Goal: Task Accomplishment & Management: Use online tool/utility

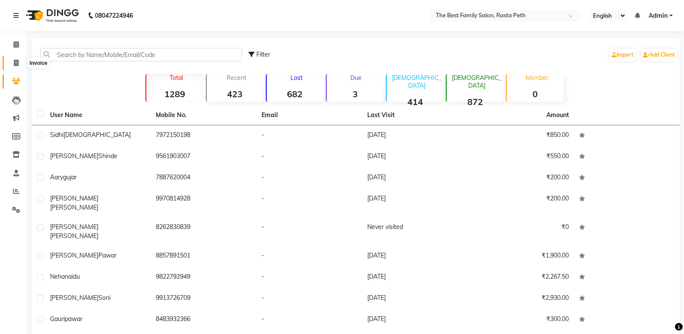
click at [16, 63] on icon at bounding box center [16, 63] width 5 height 6
select select "6744"
select select "service"
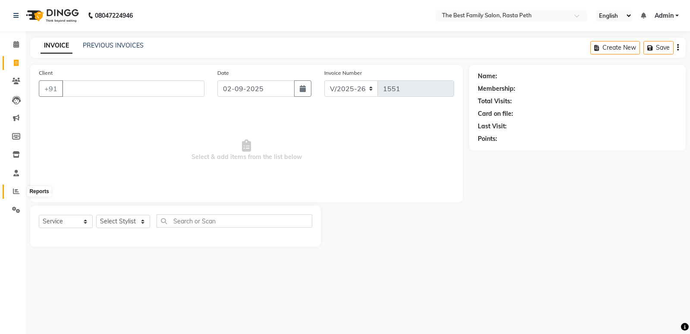
click at [16, 191] on icon at bounding box center [16, 191] width 6 height 6
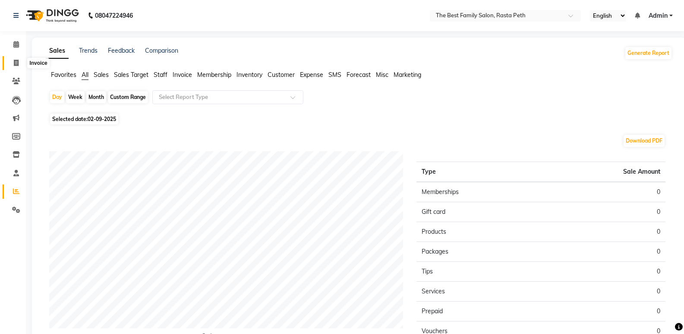
click at [16, 63] on icon at bounding box center [16, 63] width 5 height 6
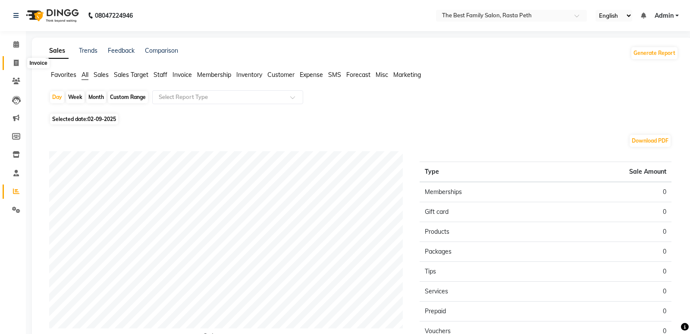
select select "6744"
select select "service"
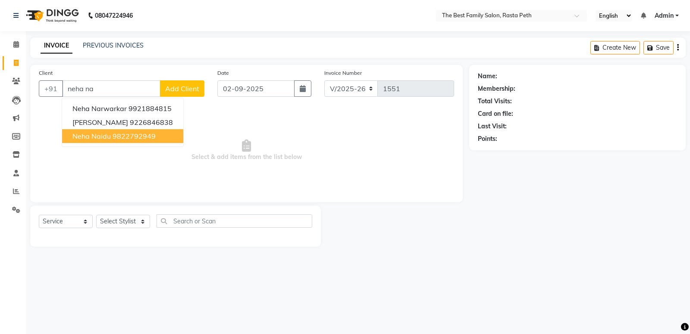
click at [133, 137] on ngb-highlight "9822792949" at bounding box center [134, 136] width 43 height 9
type input "9822792949"
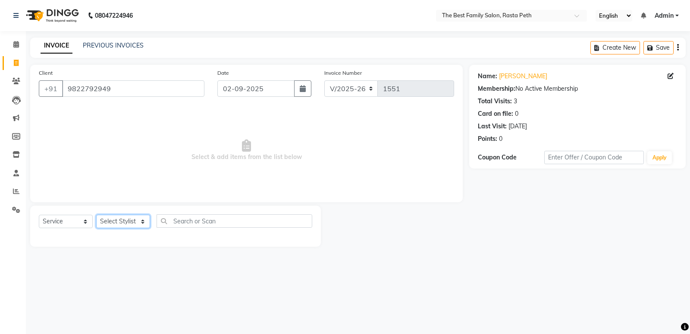
click at [144, 222] on select "Select Stylist Hrugwedi [PERSON_NAME] [PERSON_NAME] Om Other Pooja Somnath [PER…" at bounding box center [123, 220] width 54 height 13
select select "52950"
click at [96, 214] on select "Select Stylist Hrugwedi [PERSON_NAME] [PERSON_NAME] Om Other Pooja Somnath [PER…" at bounding box center [123, 220] width 54 height 13
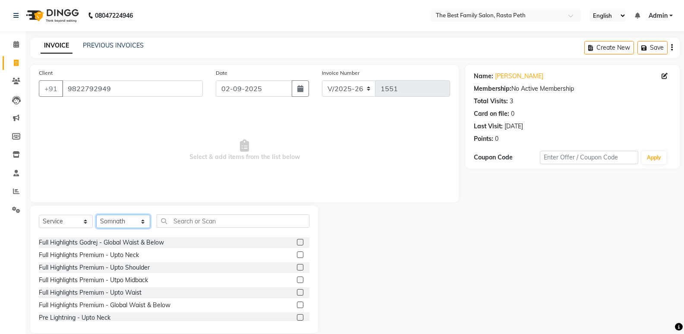
scroll to position [2451, 0]
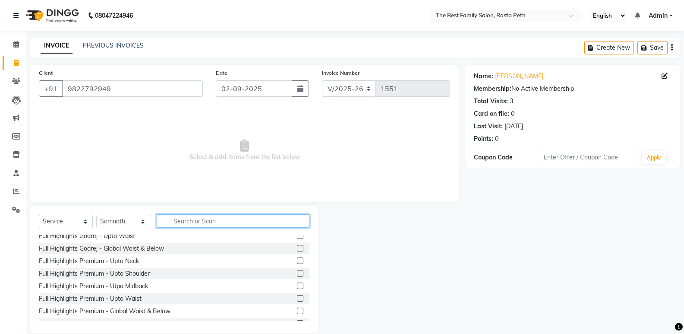
click at [175, 218] on input "text" at bounding box center [233, 220] width 153 height 13
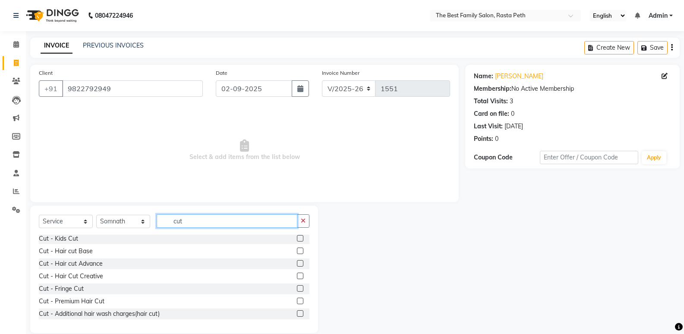
scroll to position [76, 0]
type input "cut"
click at [297, 249] on label at bounding box center [300, 250] width 6 height 6
click at [297, 249] on input "checkbox" at bounding box center [300, 251] width 6 height 6
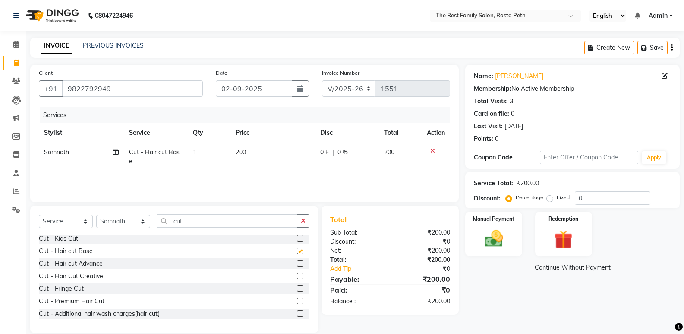
checkbox input "false"
click at [239, 152] on span "200" at bounding box center [241, 152] width 10 height 8
select select "52950"
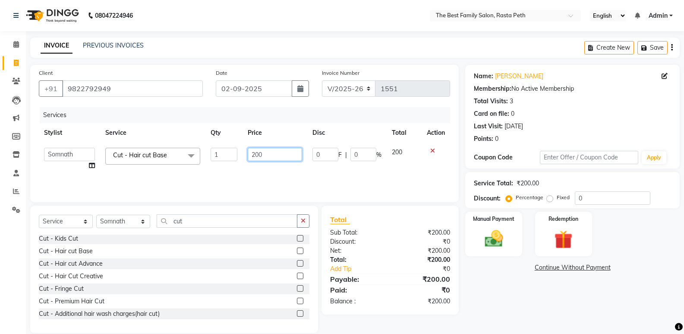
click at [271, 153] on input "200" at bounding box center [275, 154] width 54 height 13
type input "2"
type input "150"
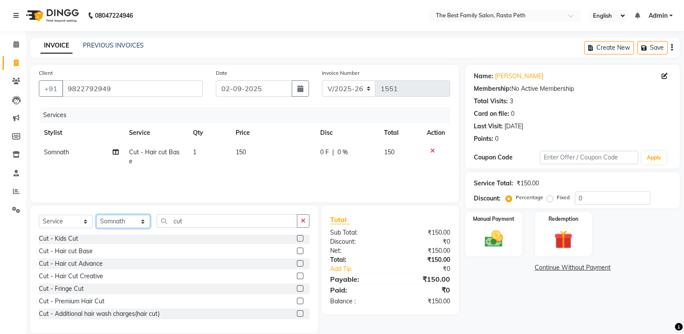
click at [145, 223] on select "Select Stylist Hrugwedi [PERSON_NAME] [PERSON_NAME] Om Other Pooja Somnath [PER…" at bounding box center [123, 220] width 54 height 13
select select "59861"
click at [96, 214] on select "Select Stylist Hrugwedi [PERSON_NAME] [PERSON_NAME] Om Other Pooja Somnath [PER…" at bounding box center [123, 220] width 54 height 13
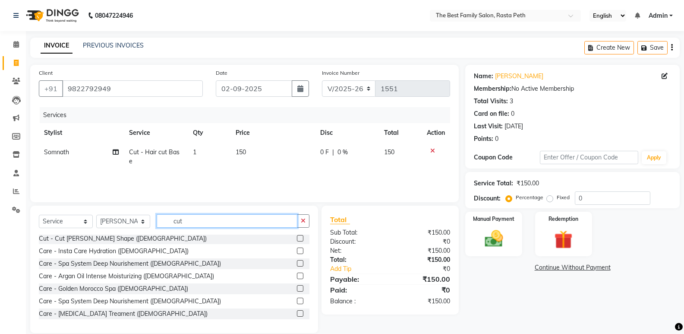
click at [188, 220] on input "cut" at bounding box center [227, 220] width 141 height 13
type input "c"
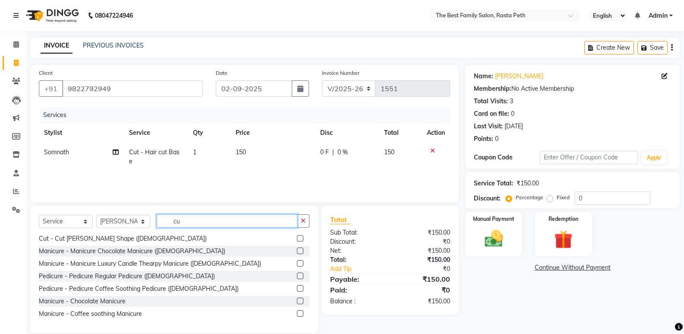
type input "cut"
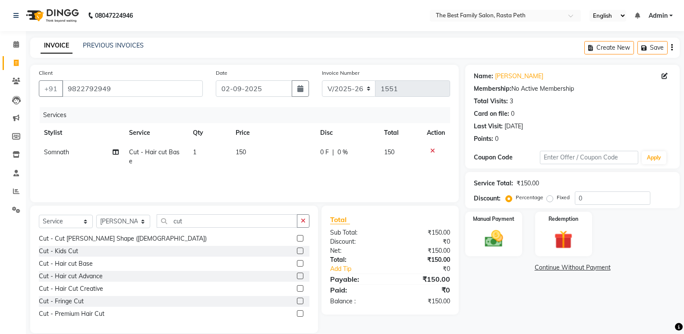
click at [297, 264] on label at bounding box center [300, 263] width 6 height 6
click at [297, 264] on input "checkbox" at bounding box center [300, 264] width 6 height 6
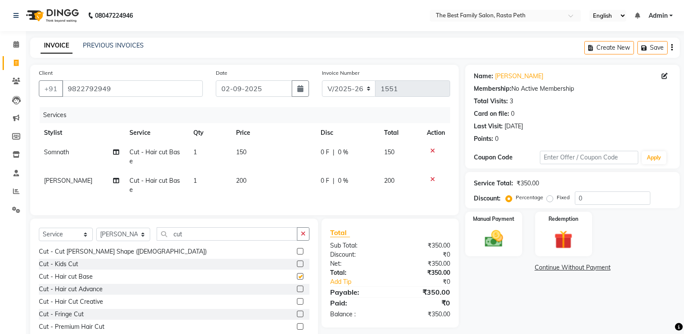
checkbox input "false"
click at [246, 176] on span "200" at bounding box center [241, 180] width 10 height 8
select select "59861"
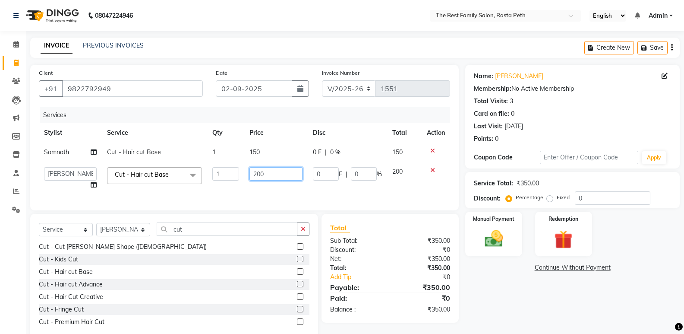
click at [268, 173] on input "200" at bounding box center [275, 173] width 53 height 13
type input "2"
type input "150"
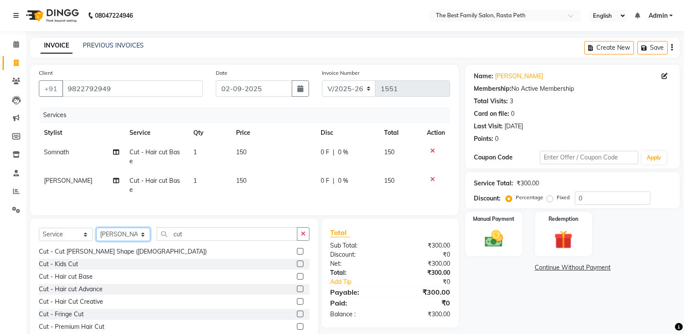
click at [142, 233] on div "Select Service Product Membership Package Voucher Prepaid Gift Card Select Styl…" at bounding box center [174, 237] width 271 height 20
click at [257, 246] on div "Cut - Cut [PERSON_NAME] Shape ([DEMOGRAPHIC_DATA])" at bounding box center [174, 251] width 271 height 11
click at [190, 227] on input "cut" at bounding box center [227, 233] width 141 height 13
type input "c"
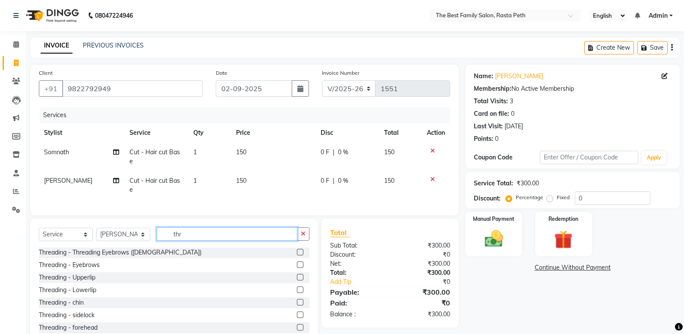
scroll to position [0, 0]
type input "thr"
click at [297, 261] on label at bounding box center [300, 264] width 6 height 6
click at [297, 262] on input "checkbox" at bounding box center [300, 265] width 6 height 6
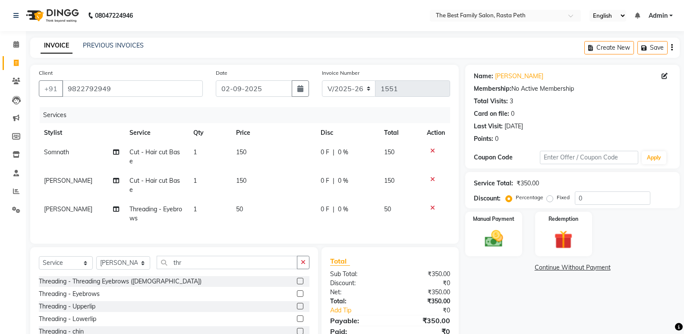
scroll to position [42, 0]
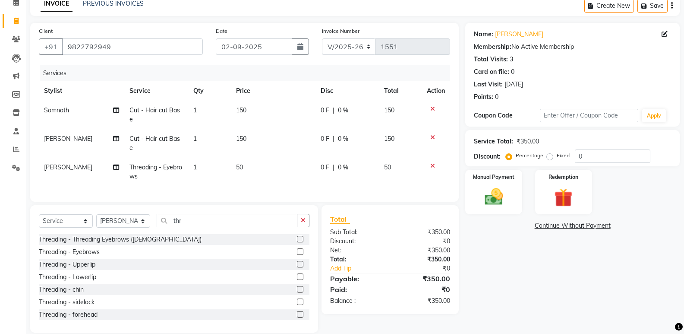
click at [297, 248] on label at bounding box center [300, 251] width 6 height 6
click at [297, 249] on input "checkbox" at bounding box center [300, 252] width 6 height 6
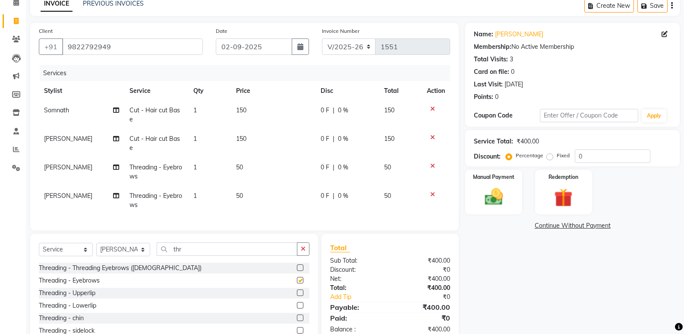
checkbox input "false"
click at [297, 289] on label at bounding box center [300, 292] width 6 height 6
click at [297, 290] on input "checkbox" at bounding box center [300, 293] width 6 height 6
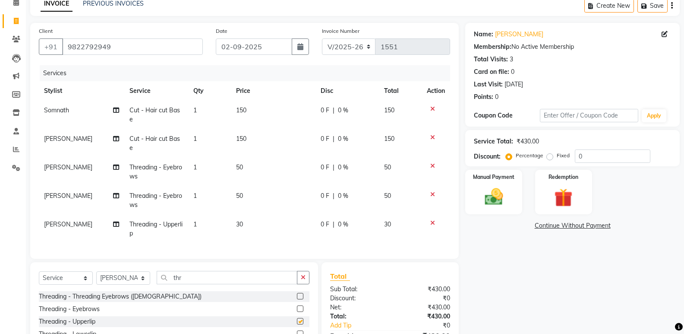
checkbox input "false"
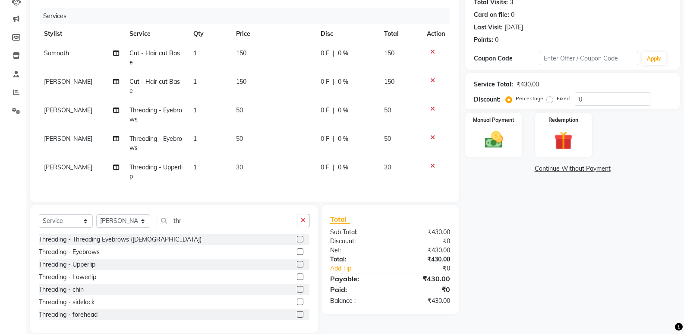
click at [297, 311] on label at bounding box center [300, 314] width 6 height 6
click at [297, 312] on input "checkbox" at bounding box center [300, 315] width 6 height 6
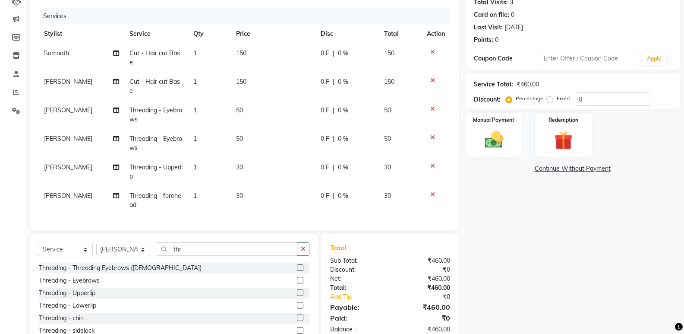
checkbox input "false"
click at [505, 141] on img at bounding box center [493, 140] width 31 height 22
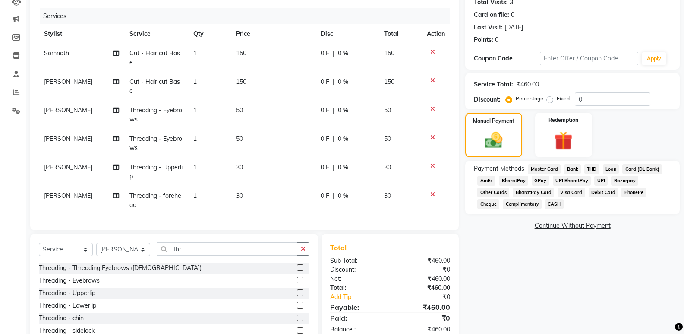
click at [545, 205] on span "CASH" at bounding box center [554, 204] width 19 height 10
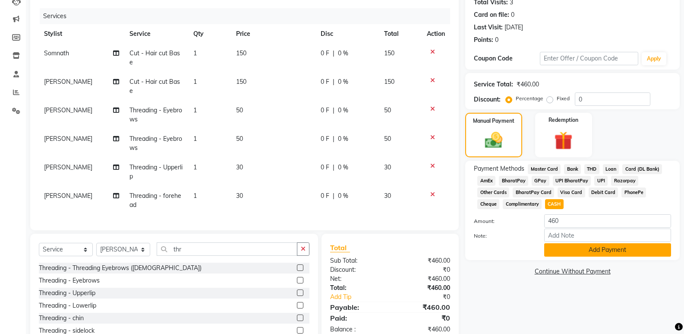
click at [591, 253] on button "Add Payment" at bounding box center [607, 249] width 127 height 13
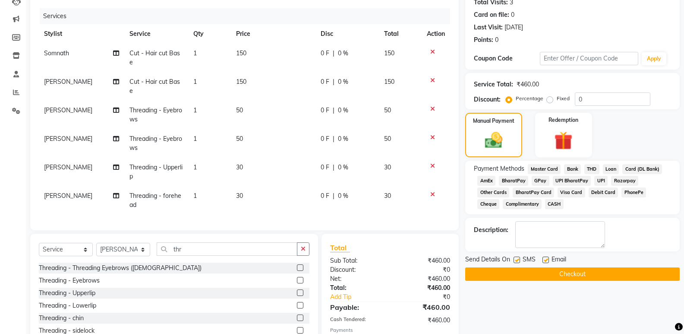
click at [566, 269] on button "Checkout" at bounding box center [572, 273] width 214 height 13
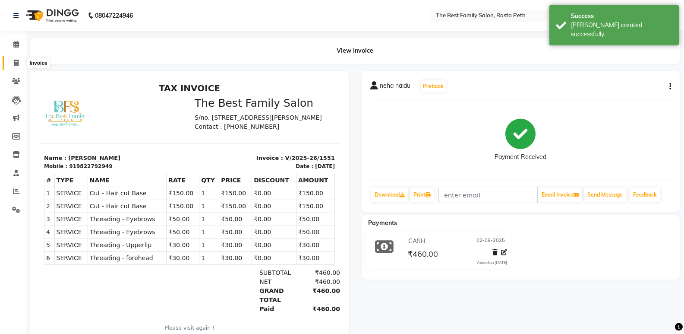
click at [17, 62] on icon at bounding box center [16, 63] width 5 height 6
select select "service"
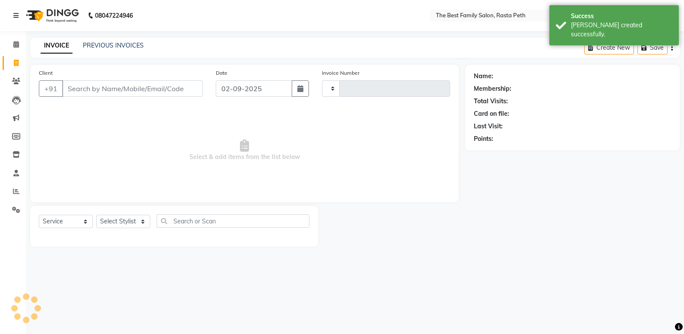
type input "1552"
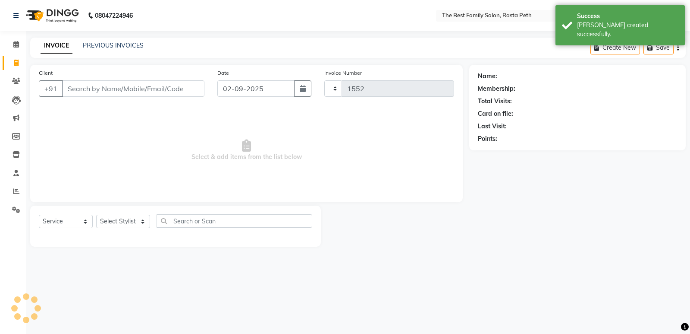
select select "6744"
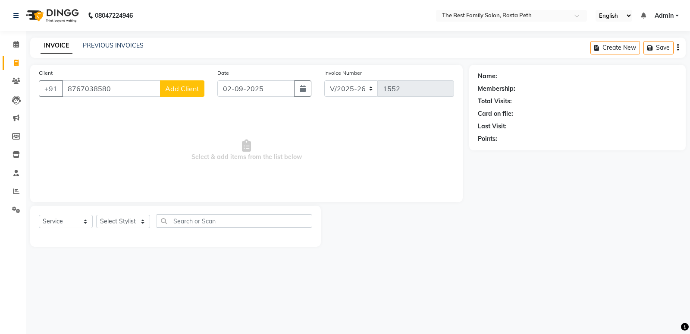
type input "8767038580"
click at [192, 80] on button "Add Client" at bounding box center [182, 88] width 44 height 16
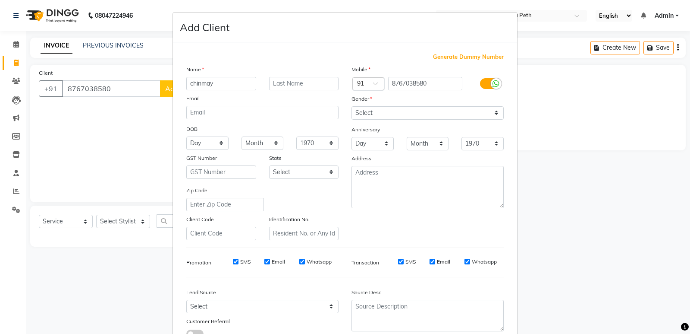
type input "chinmay"
click at [280, 82] on input "text" at bounding box center [304, 83] width 70 height 13
type input "[PERSON_NAME]"
click at [493, 110] on select "Select [DEMOGRAPHIC_DATA] [DEMOGRAPHIC_DATA] Other Prefer Not To Say" at bounding box center [428, 112] width 152 height 13
select select "[DEMOGRAPHIC_DATA]"
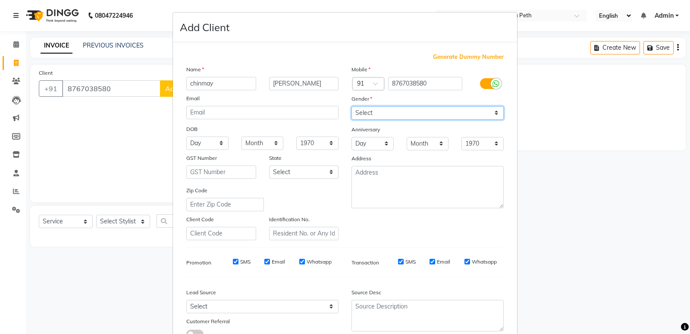
click at [352, 106] on select "Select [DEMOGRAPHIC_DATA] [DEMOGRAPHIC_DATA] Other Prefer Not To Say" at bounding box center [428, 112] width 152 height 13
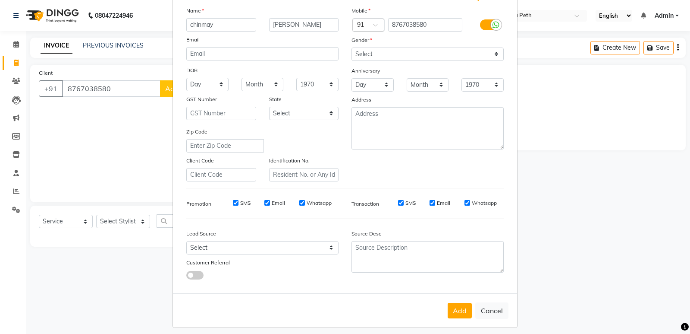
scroll to position [65, 0]
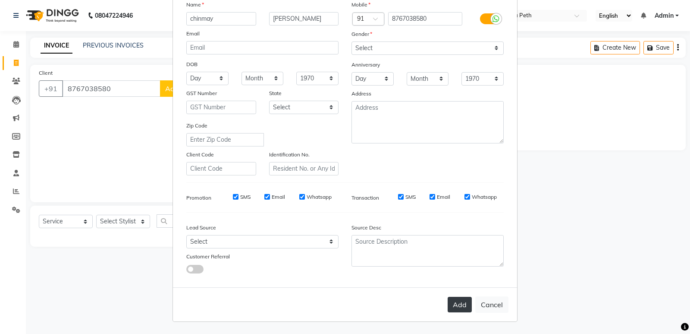
click at [457, 307] on button "Add" at bounding box center [460, 304] width 24 height 16
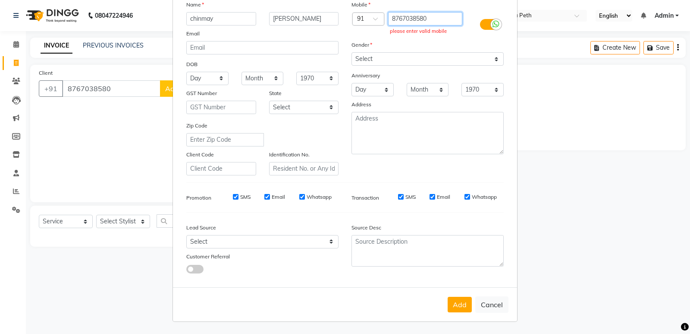
click at [436, 21] on input "8767038580" at bounding box center [425, 18] width 75 height 13
type input "8"
type input "8767038580"
click at [456, 303] on button "Add" at bounding box center [460, 304] width 24 height 16
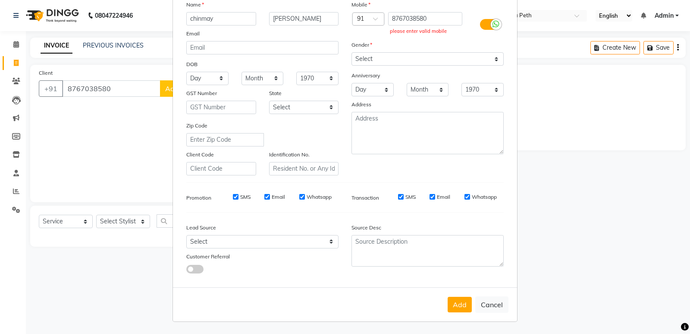
scroll to position [0, 0]
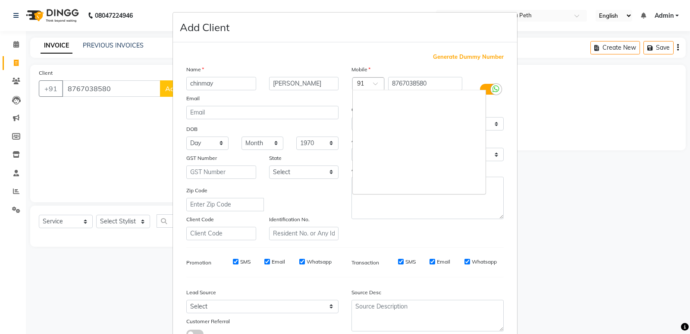
click at [373, 85] on span at bounding box center [378, 86] width 11 height 9
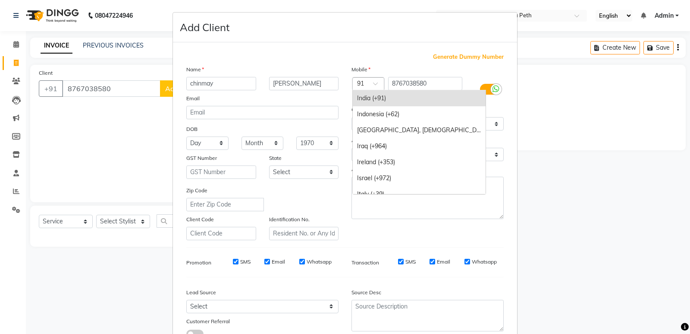
click at [375, 97] on div "India (+91)" at bounding box center [419, 98] width 133 height 16
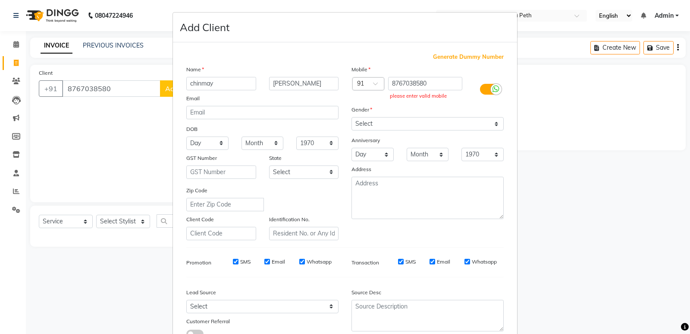
scroll to position [65, 0]
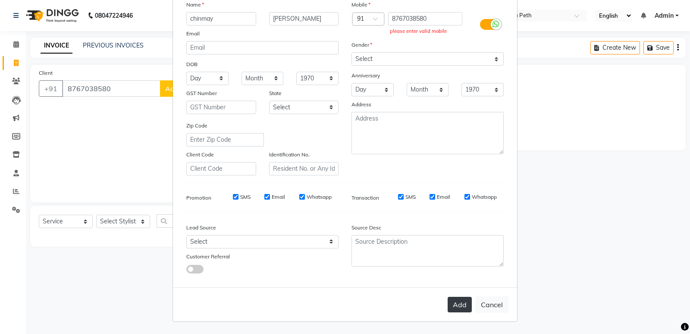
click at [455, 306] on button "Add" at bounding box center [460, 304] width 24 height 16
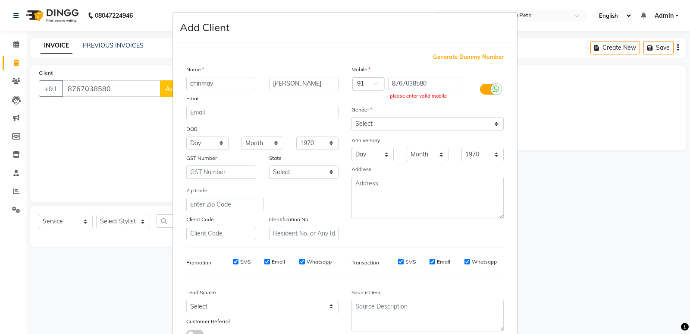
click at [120, 82] on ngb-modal-window "Add Client Generate Dummy Number Name [PERSON_NAME] Email DOB Day 01 02 03 04 0…" at bounding box center [345, 167] width 690 height 334
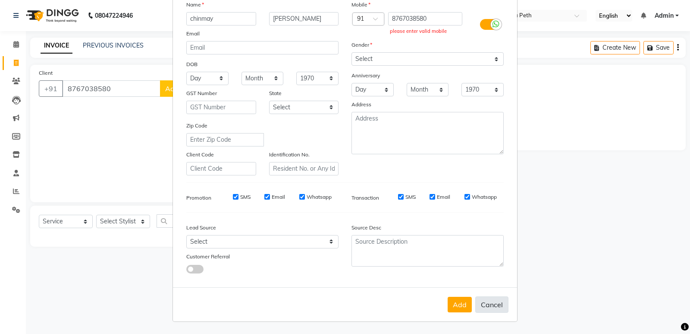
click at [482, 305] on button "Cancel" at bounding box center [492, 304] width 33 height 16
select select
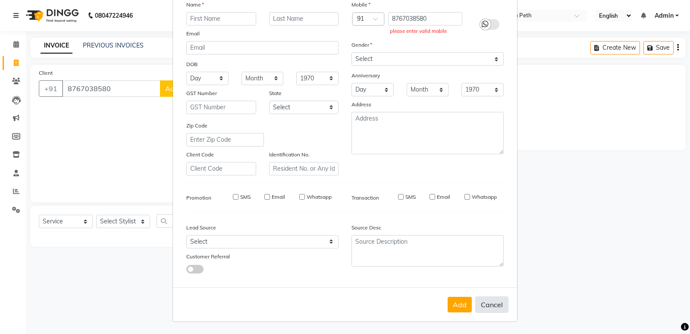
select select
checkbox input "false"
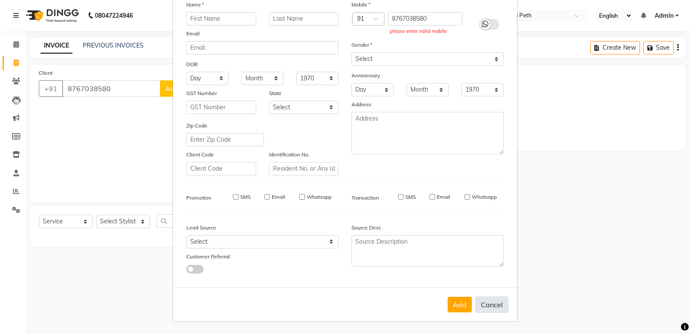
checkbox input "false"
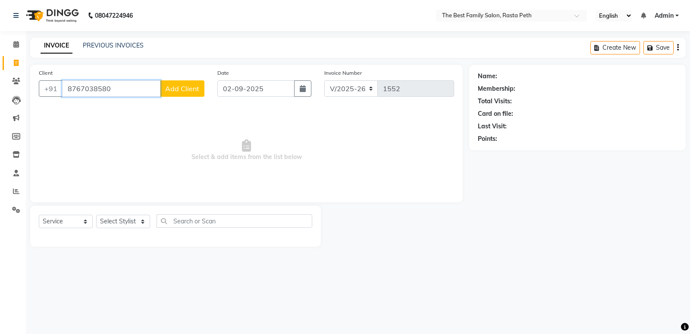
click at [144, 87] on input "8767038580" at bounding box center [111, 88] width 98 height 16
type input "8"
type input "8767038580"
click at [187, 87] on span "Add Client" at bounding box center [182, 88] width 34 height 9
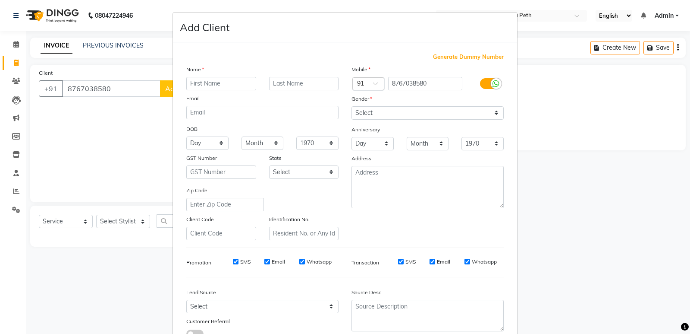
click at [199, 83] on input "text" at bounding box center [221, 83] width 70 height 13
type input "d"
type input "chinmay"
click at [277, 80] on input "text" at bounding box center [304, 83] width 70 height 13
type input "[PERSON_NAME]"
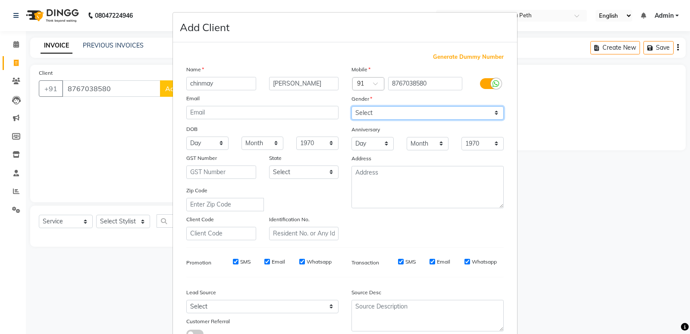
click at [492, 111] on select "Select [DEMOGRAPHIC_DATA] [DEMOGRAPHIC_DATA] Other Prefer Not To Say" at bounding box center [428, 112] width 152 height 13
select select "[DEMOGRAPHIC_DATA]"
click at [352, 106] on select "Select [DEMOGRAPHIC_DATA] [DEMOGRAPHIC_DATA] Other Prefer Not To Say" at bounding box center [428, 112] width 152 height 13
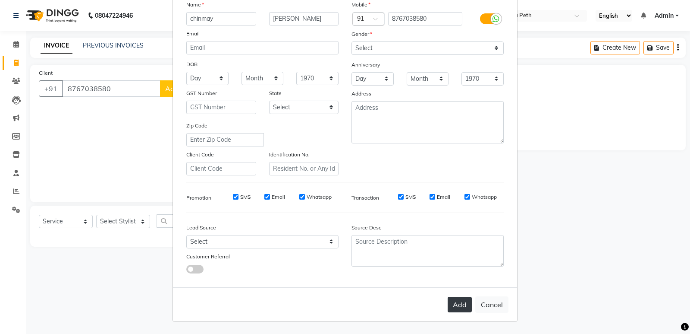
click at [456, 305] on button "Add" at bounding box center [460, 304] width 24 height 16
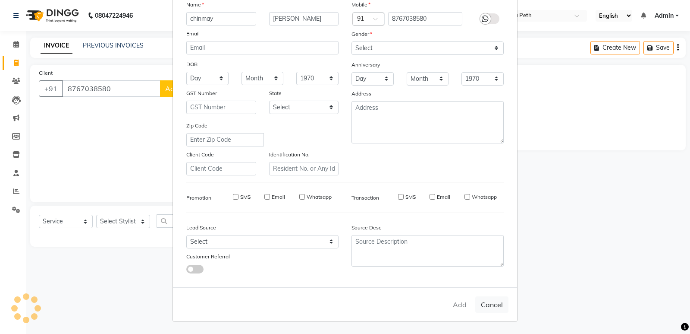
select select
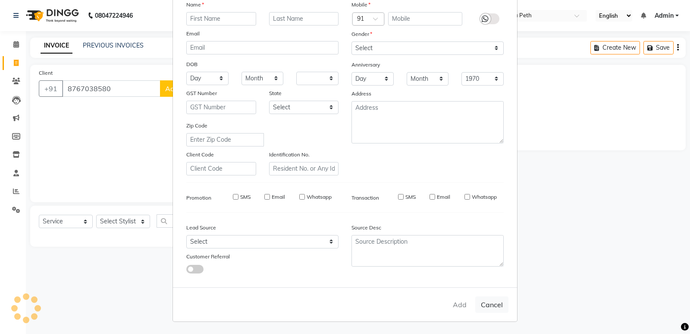
select select
checkbox input "false"
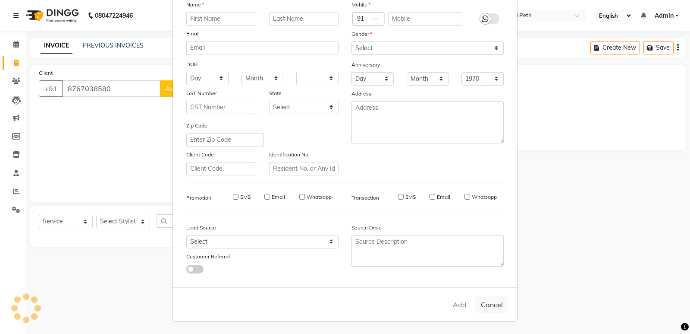
checkbox input "false"
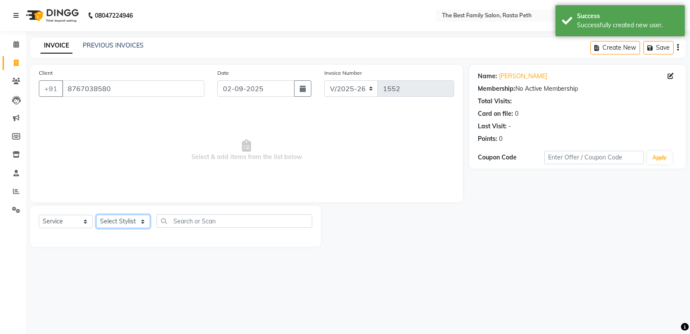
click at [141, 222] on select "Select Stylist Hrugwedi [PERSON_NAME] [PERSON_NAME] Om Other Pooja Somnath [PER…" at bounding box center [123, 220] width 54 height 13
select select "52950"
click at [96, 214] on select "Select Stylist Hrugwedi [PERSON_NAME] [PERSON_NAME] Om Other Pooja Somnath [PER…" at bounding box center [123, 220] width 54 height 13
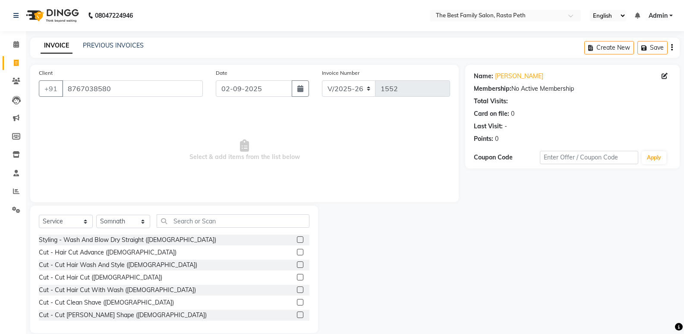
click at [297, 263] on label at bounding box center [300, 264] width 6 height 6
click at [297, 263] on input "checkbox" at bounding box center [300, 265] width 6 height 6
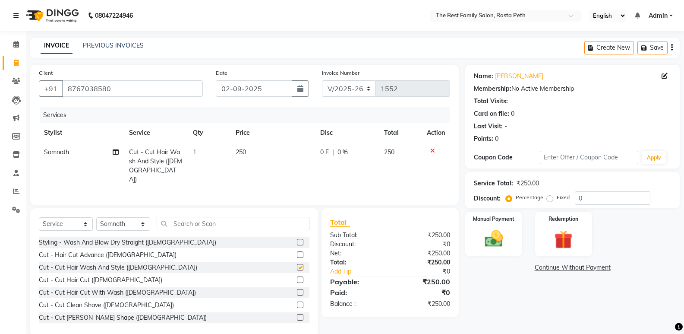
checkbox input "false"
click at [510, 228] on div "Manual Payment" at bounding box center [493, 234] width 59 height 46
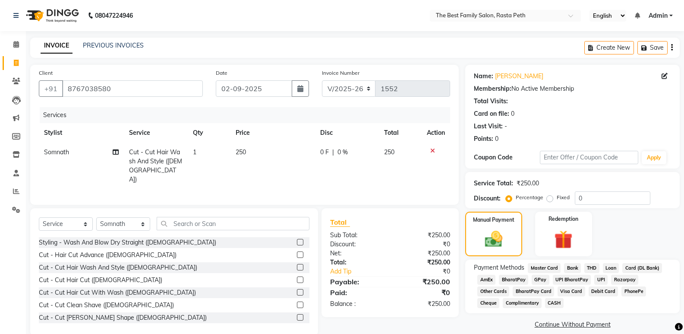
click at [545, 300] on span "CASH" at bounding box center [554, 303] width 19 height 10
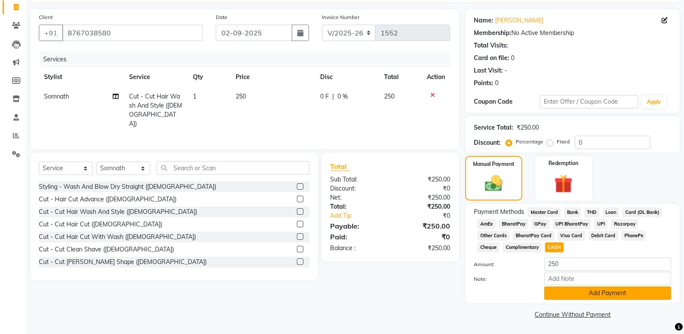
click at [636, 295] on button "Add Payment" at bounding box center [607, 292] width 127 height 13
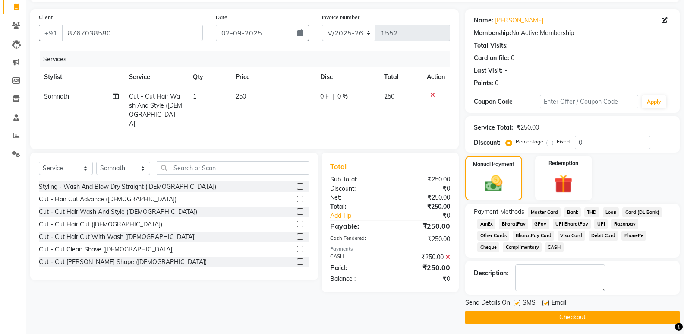
click at [573, 313] on button "Checkout" at bounding box center [572, 316] width 214 height 13
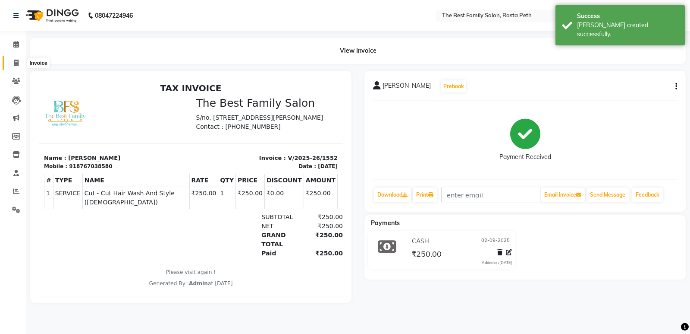
click at [16, 63] on icon at bounding box center [16, 63] width 5 height 6
select select "service"
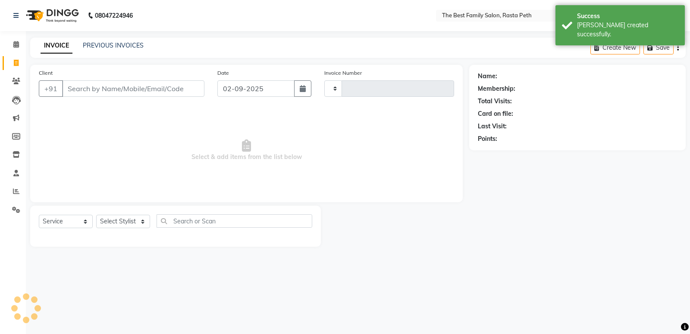
type input "1553"
select select "6744"
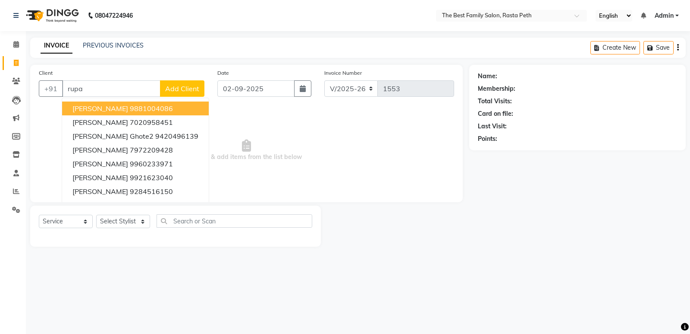
click at [139, 110] on ngb-highlight "9881004086" at bounding box center [151, 108] width 43 height 9
type input "9881004086"
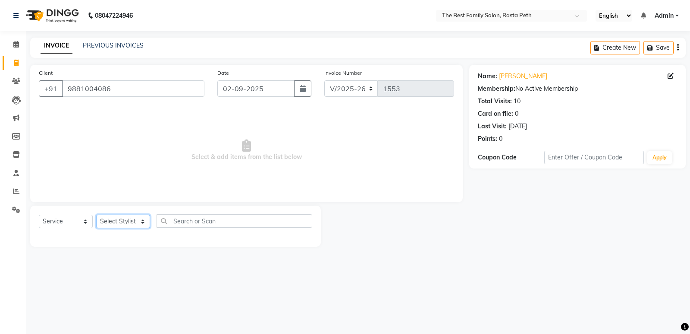
click at [144, 219] on select "Select Stylist Hrugwedi [PERSON_NAME] [PERSON_NAME] Om Other Pooja Somnath [PER…" at bounding box center [123, 220] width 54 height 13
select select "52950"
click at [96, 214] on select "Select Stylist Hrugwedi [PERSON_NAME] [PERSON_NAME] Om Other Pooja Somnath [PER…" at bounding box center [123, 220] width 54 height 13
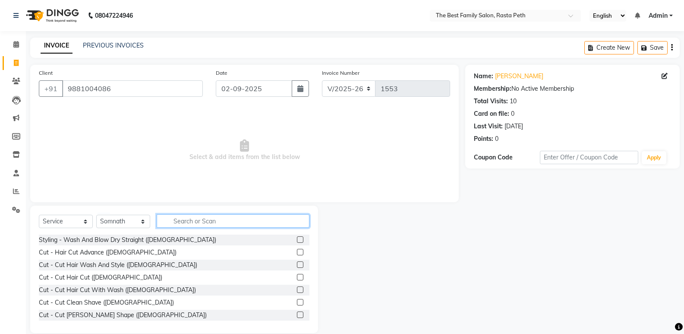
click at [170, 219] on input "text" at bounding box center [233, 220] width 153 height 13
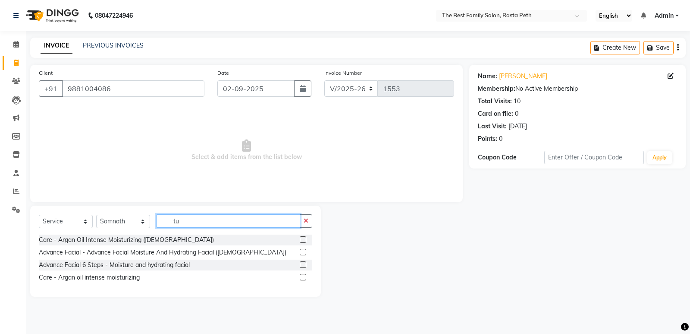
type input "t"
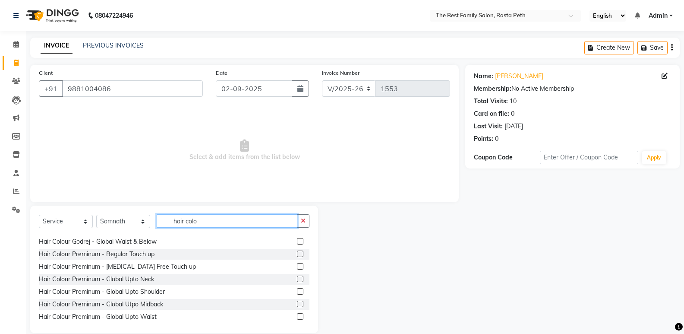
scroll to position [86, 0]
type input "hair colo"
click at [297, 254] on label at bounding box center [300, 253] width 6 height 6
click at [297, 254] on input "checkbox" at bounding box center [300, 254] width 6 height 6
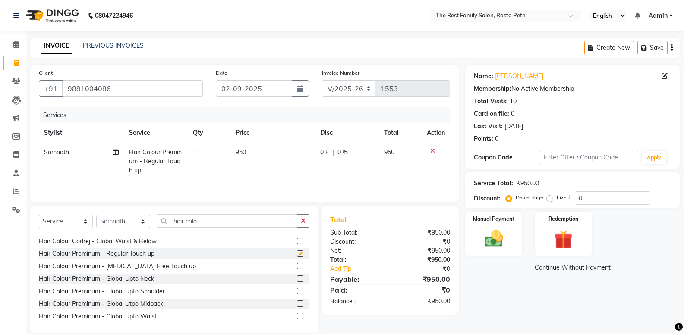
checkbox input "false"
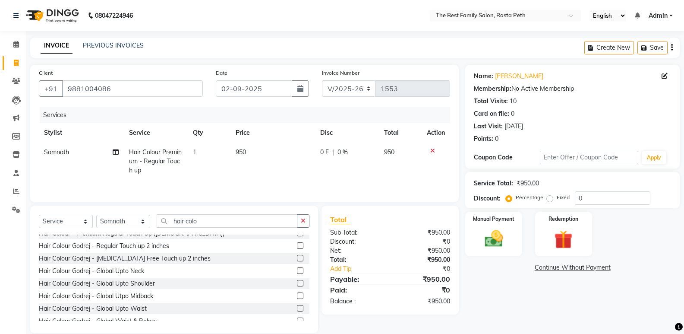
scroll to position [0, 0]
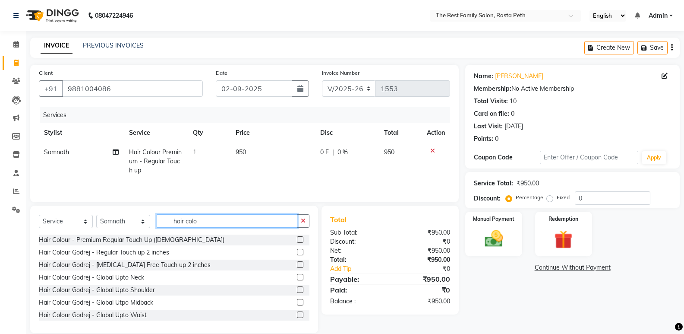
click at [173, 223] on input "hair colo" at bounding box center [227, 220] width 141 height 13
click at [202, 221] on input "hair colo" at bounding box center [227, 220] width 141 height 13
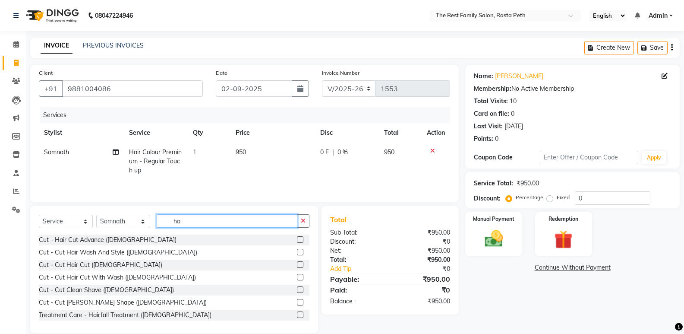
type input "h"
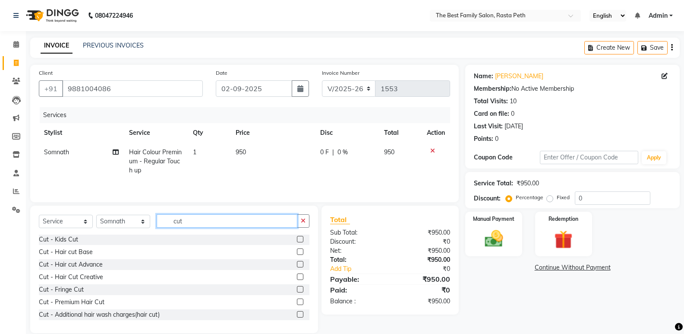
scroll to position [76, 0]
type input "cut"
click at [297, 315] on label at bounding box center [300, 313] width 6 height 6
click at [297, 315] on input "checkbox" at bounding box center [300, 314] width 6 height 6
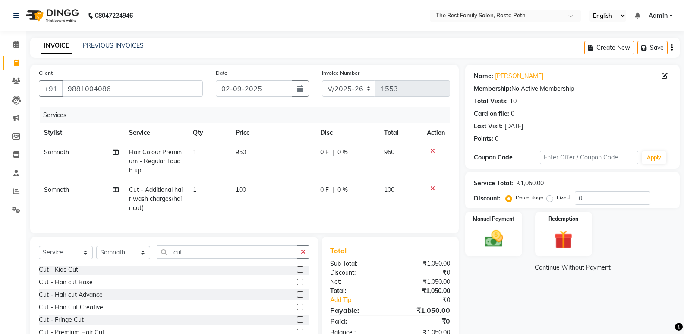
checkbox input "false"
click at [505, 227] on div "Manual Payment" at bounding box center [493, 234] width 59 height 46
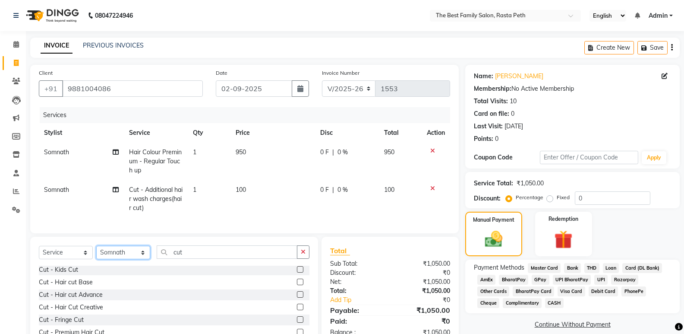
click at [139, 257] on select "Select Stylist Hrugwedi [PERSON_NAME] [PERSON_NAME] Om Other Pooja Somnath [PER…" at bounding box center [123, 252] width 54 height 13
select select "59861"
click at [96, 252] on select "Select Stylist Hrugwedi [PERSON_NAME] [PERSON_NAME] Om Other Pooja Somnath [PER…" at bounding box center [123, 252] width 54 height 13
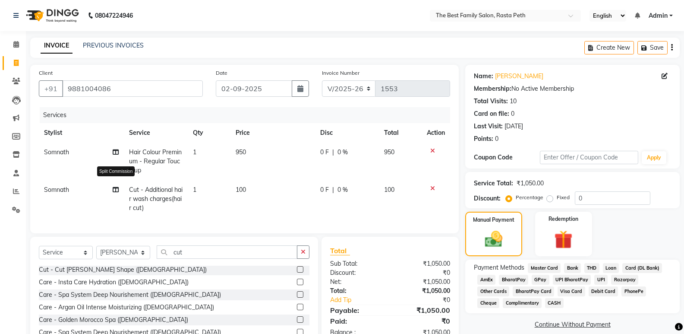
click at [117, 188] on icon at bounding box center [116, 189] width 6 height 6
select select "52950"
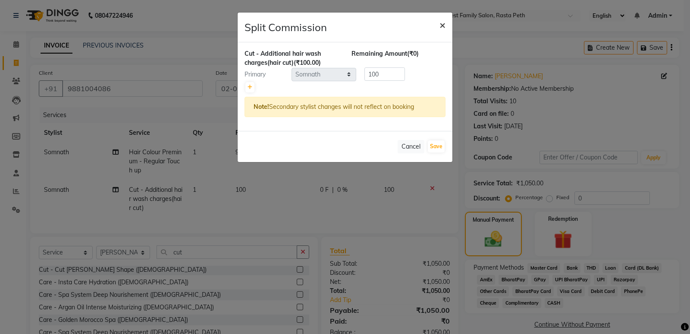
click at [442, 22] on span "×" at bounding box center [443, 24] width 6 height 13
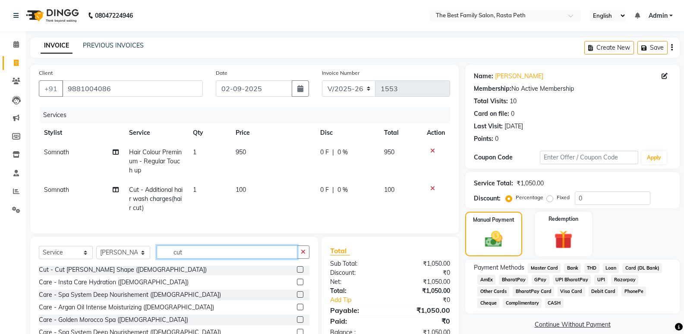
click at [210, 258] on input "cut" at bounding box center [227, 251] width 141 height 13
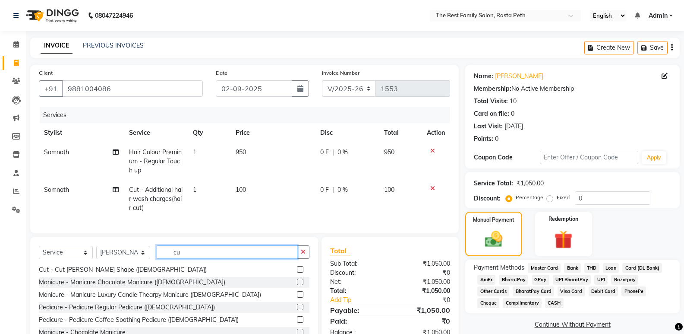
type input "c"
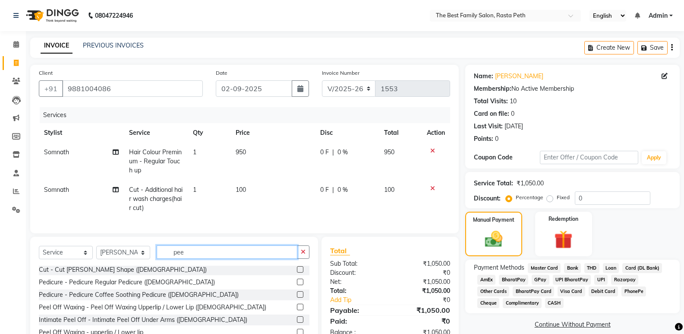
scroll to position [0, 0]
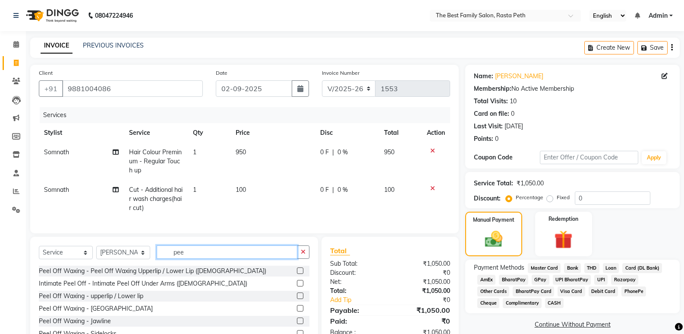
type input "pee"
click at [297, 299] on label at bounding box center [300, 295] width 6 height 6
click at [297, 299] on input "checkbox" at bounding box center [300, 296] width 6 height 6
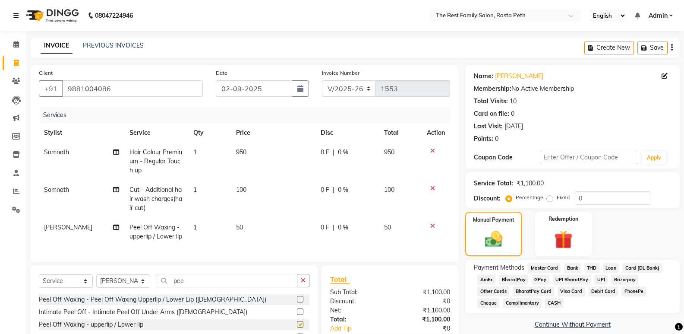
checkbox input "false"
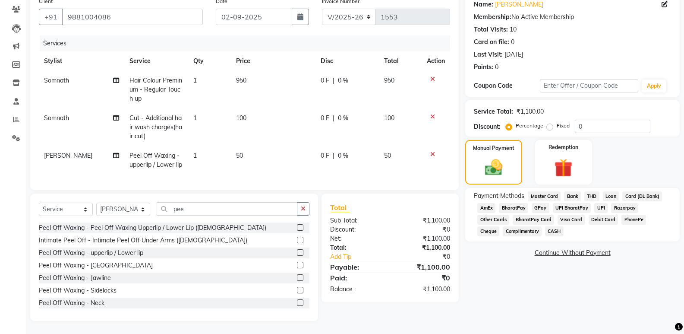
scroll to position [78, 0]
click at [297, 302] on label at bounding box center [300, 302] width 6 height 6
click at [297, 302] on input "checkbox" at bounding box center [300, 303] width 6 height 6
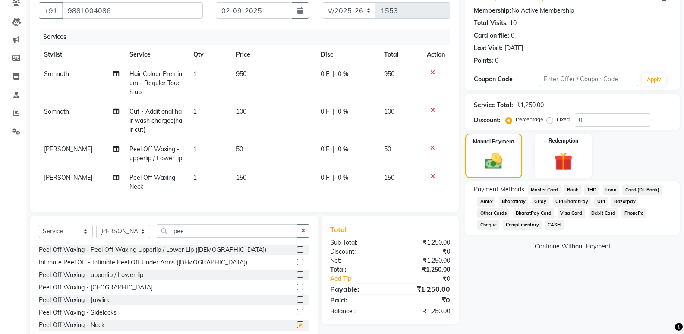
checkbox input "false"
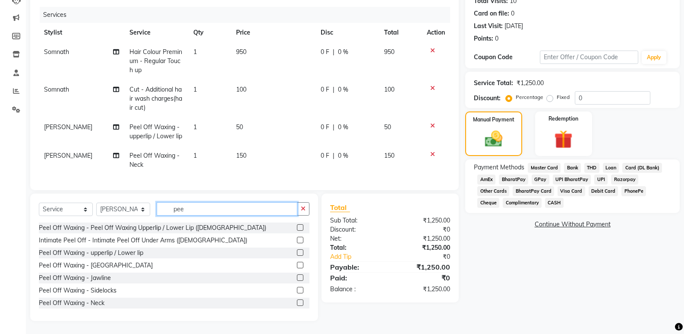
click at [190, 208] on input "pee" at bounding box center [227, 208] width 141 height 13
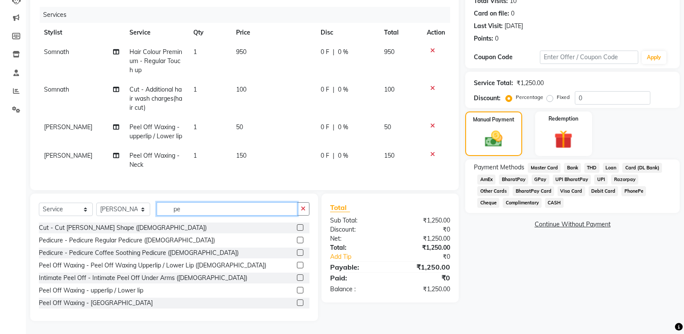
type input "p"
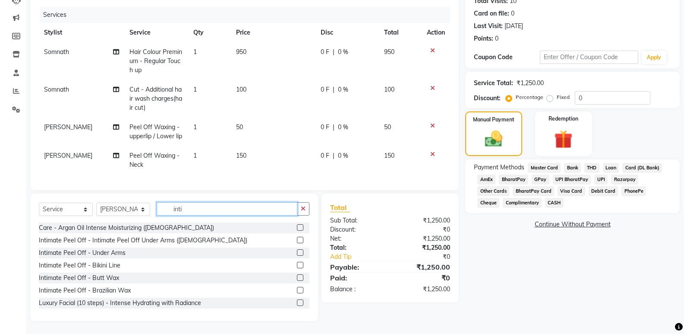
scroll to position [95, 0]
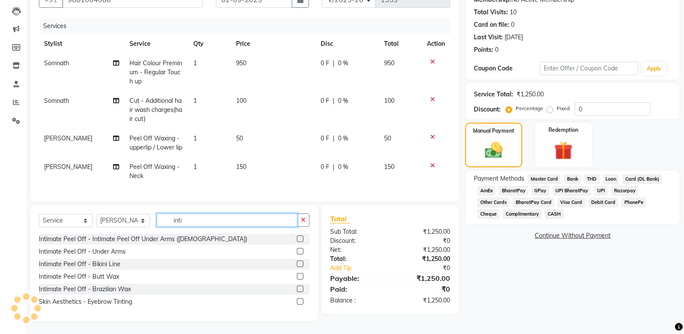
type input "inti"
click at [300, 238] on label at bounding box center [300, 238] width 6 height 6
click at [300, 238] on input "checkbox" at bounding box center [300, 239] width 6 height 6
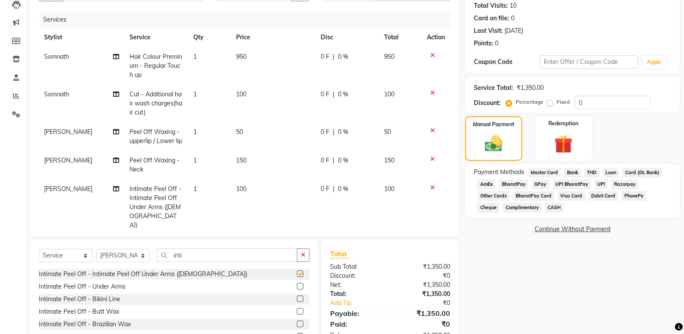
checkbox input "false"
click at [194, 250] on input "inti" at bounding box center [227, 254] width 141 height 13
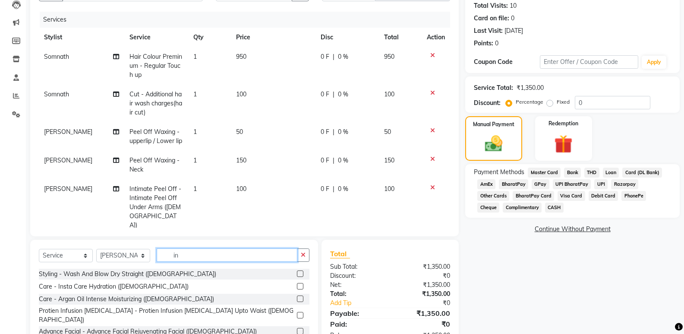
type input "i"
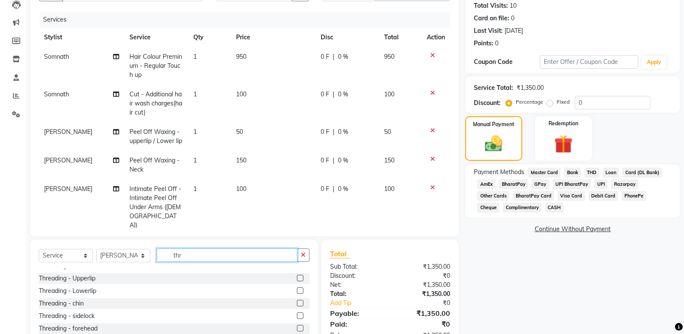
scroll to position [18, 0]
type input "thr"
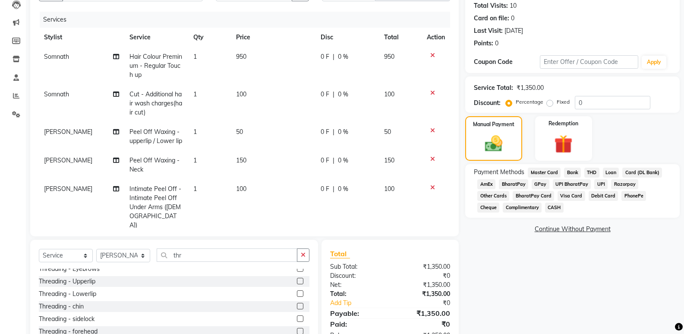
click at [297, 330] on label at bounding box center [300, 330] width 6 height 6
click at [297, 330] on input "checkbox" at bounding box center [300, 331] width 6 height 6
checkbox input "false"
click at [585, 103] on input "0" at bounding box center [613, 102] width 76 height 13
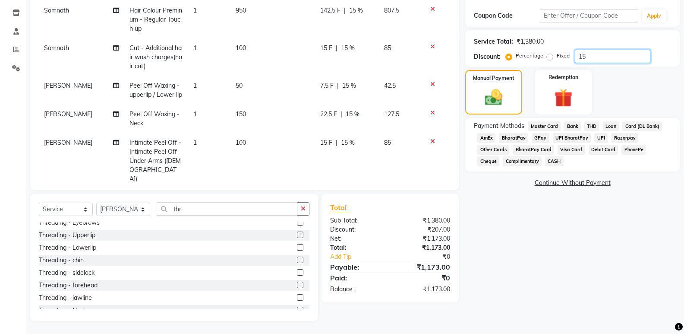
type input "15"
click at [599, 138] on span "UPI" at bounding box center [600, 138] width 13 height 10
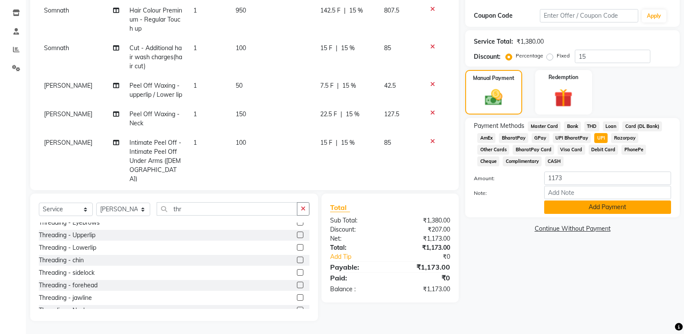
click at [599, 205] on button "Add Payment" at bounding box center [607, 206] width 127 height 13
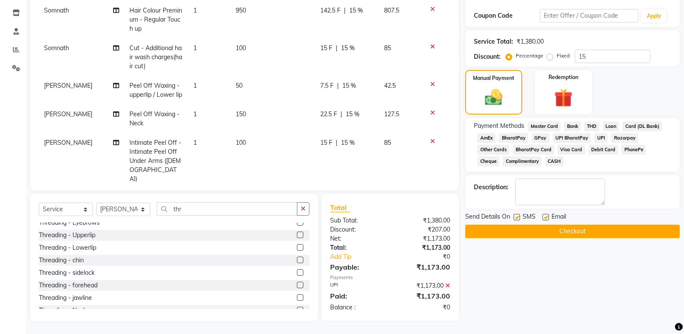
click at [572, 233] on button "Checkout" at bounding box center [572, 230] width 214 height 13
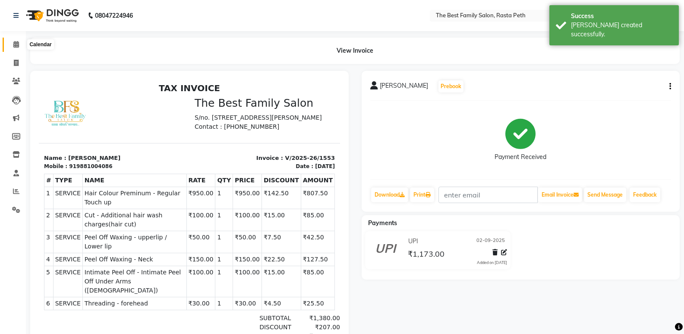
click at [16, 46] on icon at bounding box center [16, 44] width 6 height 6
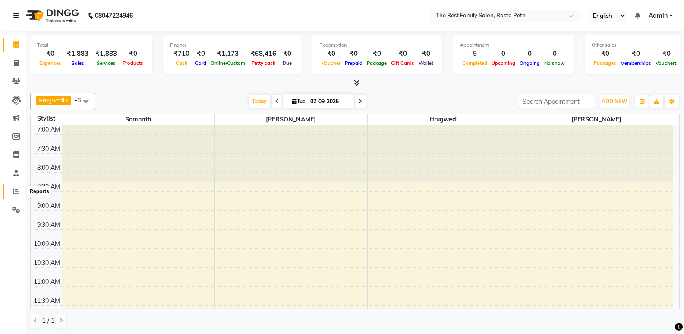
click at [14, 192] on icon at bounding box center [16, 191] width 6 height 6
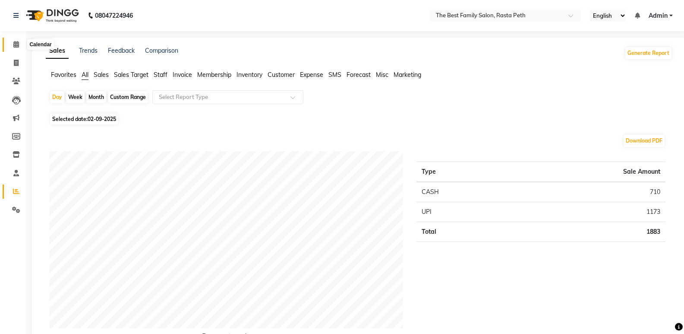
click at [17, 45] on icon at bounding box center [16, 44] width 6 height 6
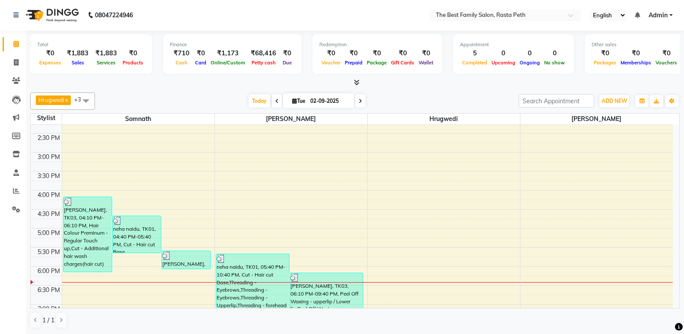
scroll to position [279, 0]
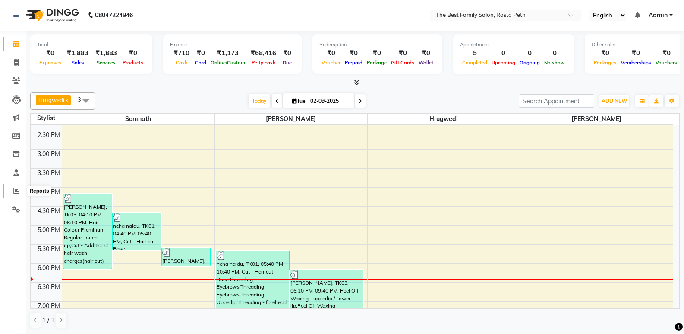
click at [17, 189] on icon at bounding box center [16, 190] width 6 height 6
